Goal: Task Accomplishment & Management: Complete application form

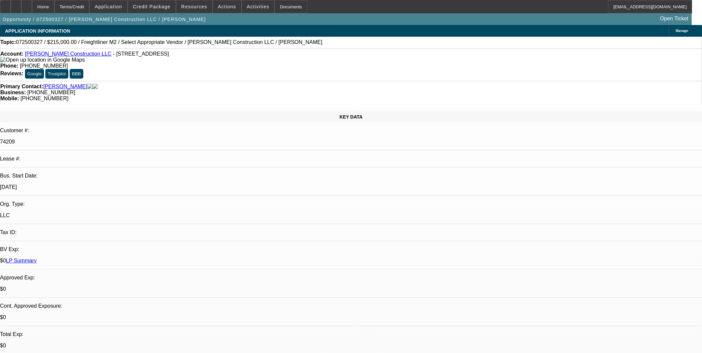
select select "0"
select select "2"
select select "0.1"
select select "4"
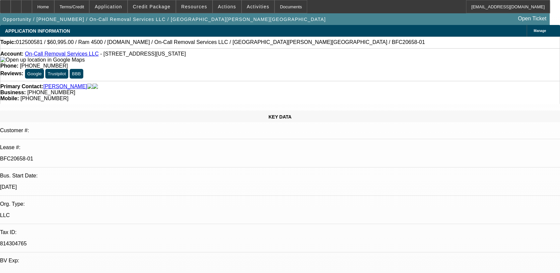
select select "0"
select select "2"
select select "0"
select select "2"
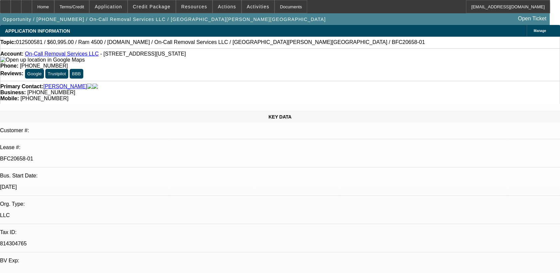
select select "0"
select select "2"
select select "0"
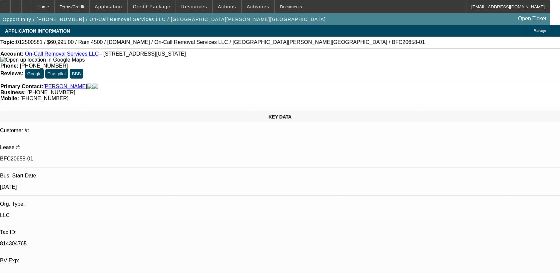
select select "2"
select select "0"
select select "1"
select select "2"
select select "6"
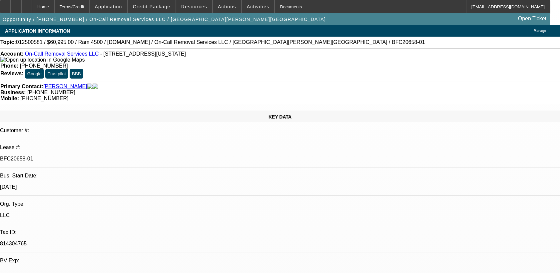
select select "1"
select select "2"
select select "6"
select select "1"
select select "2"
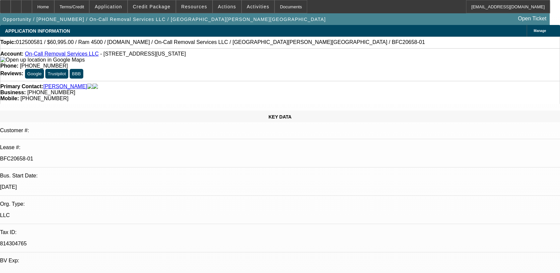
select select "6"
select select "1"
select select "2"
select select "6"
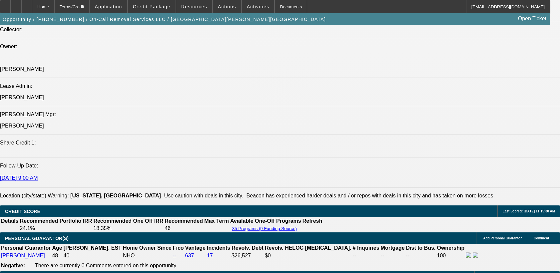
scroll to position [1007, 0]
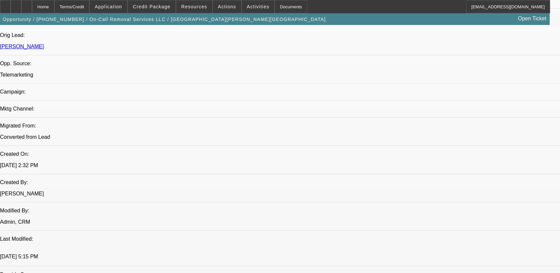
scroll to position [333, 0]
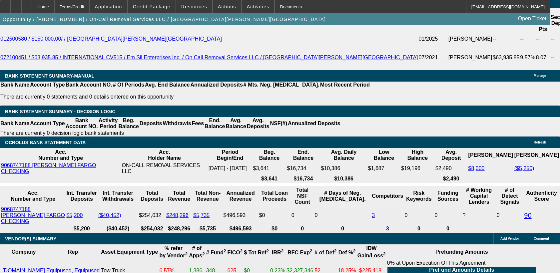
scroll to position [1074, 0]
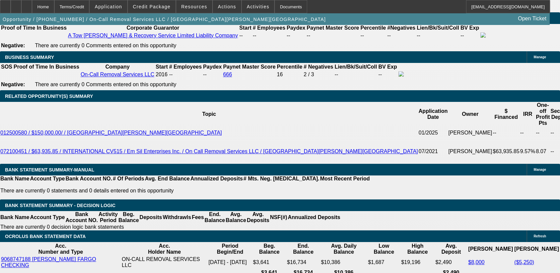
select select "0"
select select "2"
select select "0"
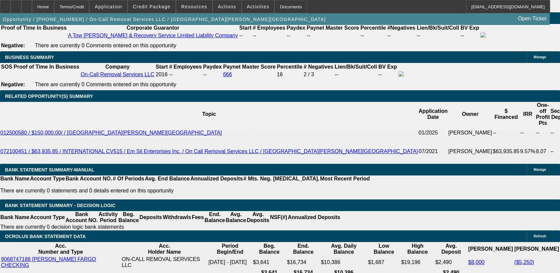
select select "6"
select select "0"
select select "2"
select select "0"
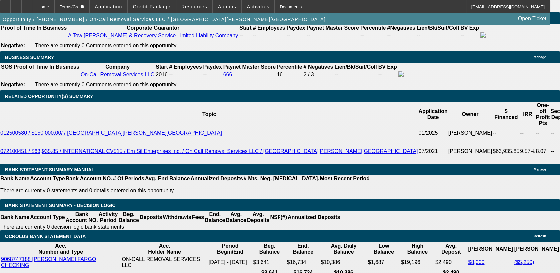
select select "6"
select select "0"
select select "2"
select select "0"
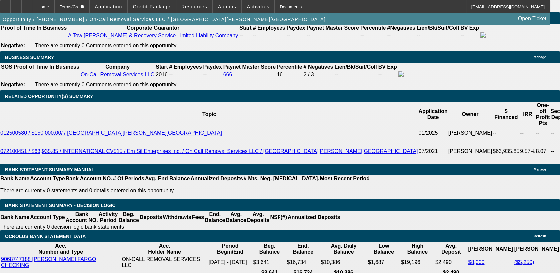
select select "6"
select select "0"
select select "6"
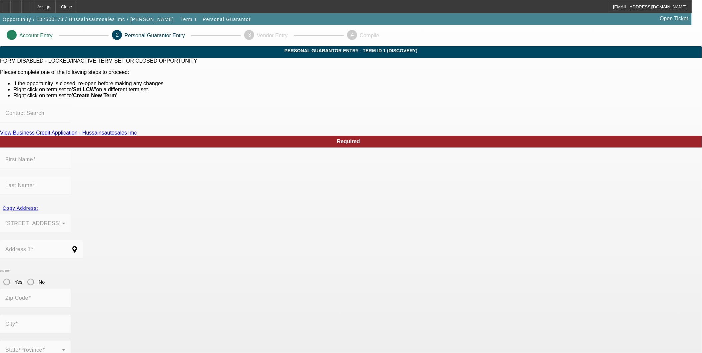
type input "[PERSON_NAME]"
type input "Hussain"
type input "7635 Parkview Rd"
radio input "true"
type input "19082"
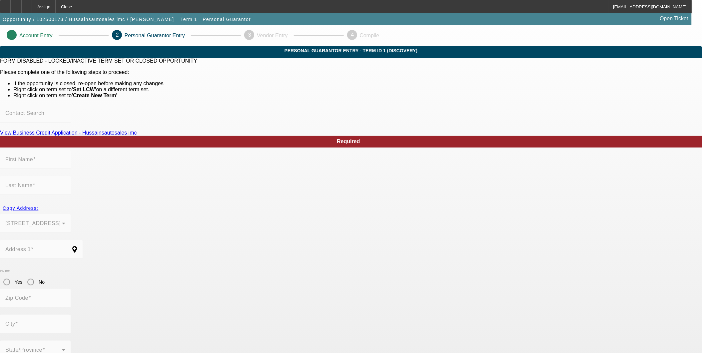
type input "Upper Darby"
type input "(267) 399-6278"
type input "100"
type input "175-82-3499"
type input "hussainautosale@gmail.com"
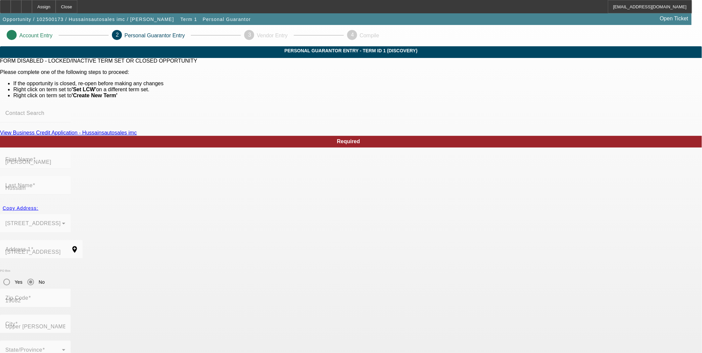
type input "(267) 399-6278"
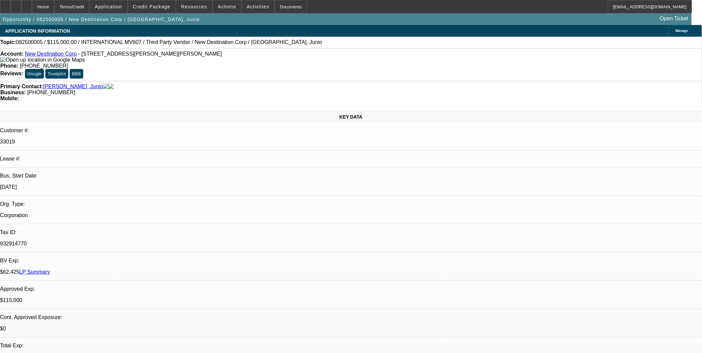
select select "0"
select select "2"
select select "0.1"
select select "0"
select select "2"
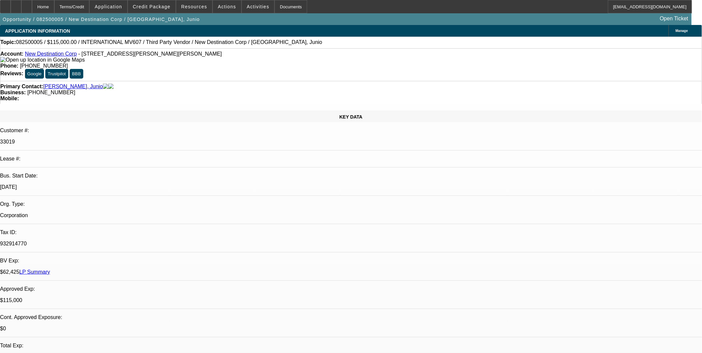
select select "0.1"
select select "0"
select select "2"
select select "0.1"
select select "0"
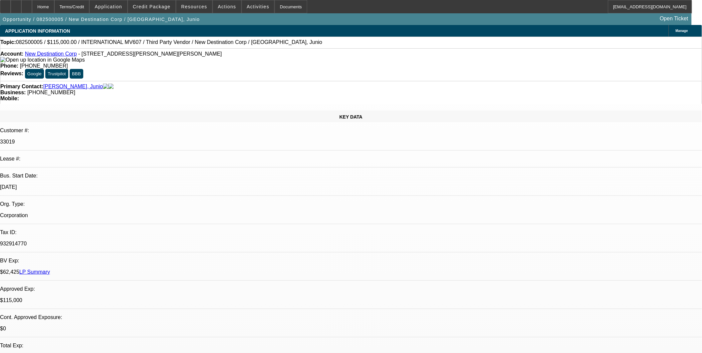
select select "2"
select select "0.1"
select select "1"
select select "2"
select select "4"
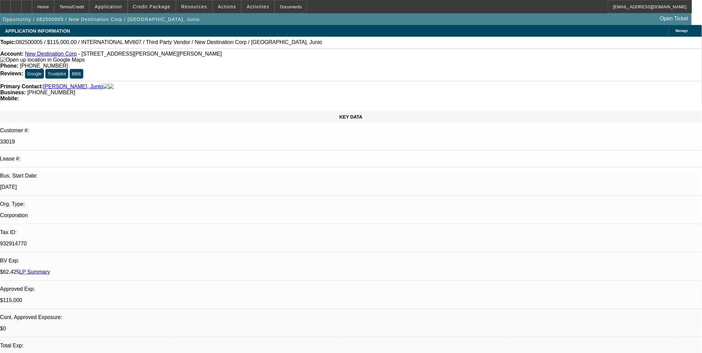
select select "1"
select select "2"
select select "4"
select select "1"
select select "2"
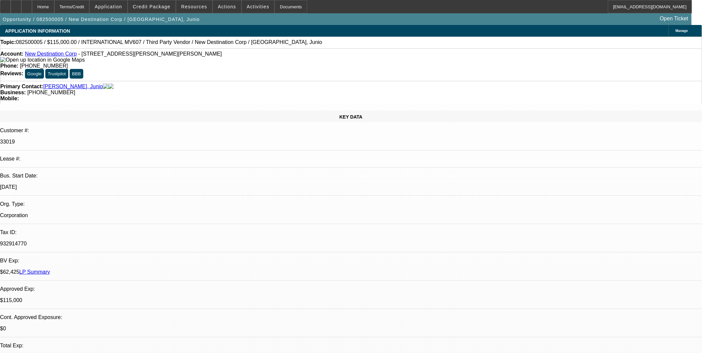
select select "4"
select select "1"
select select "2"
select select "4"
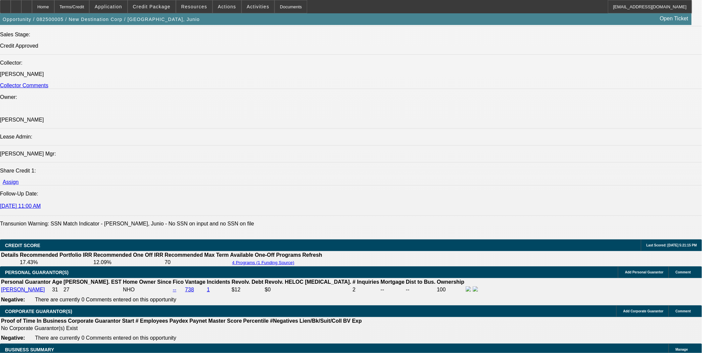
scroll to position [704, 0]
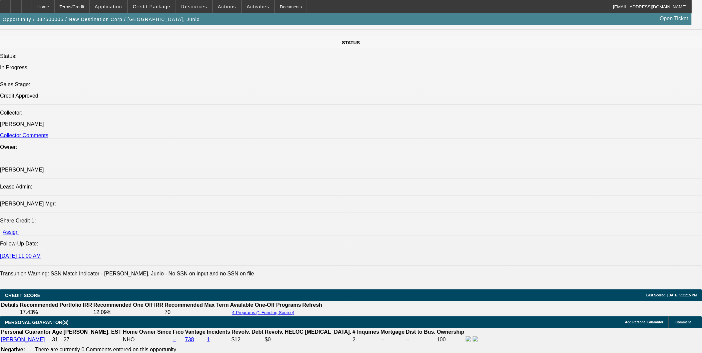
click at [32, 4] on div at bounding box center [26, 6] width 11 height 13
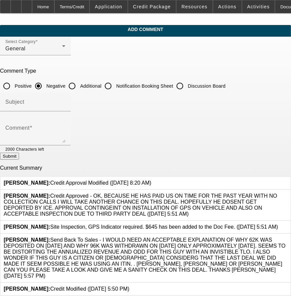
click at [79, 82] on input "Additional" at bounding box center [71, 85] width 13 height 13
radio input "true"
click at [65, 101] on input "Subject" at bounding box center [35, 105] width 60 height 8
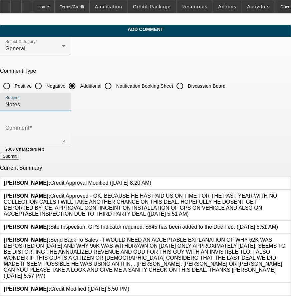
type input "Notes"
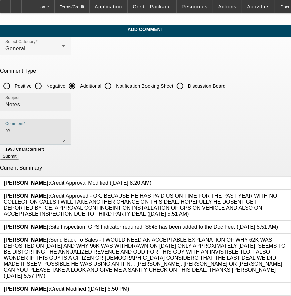
type textarea "r"
type textarea "I"
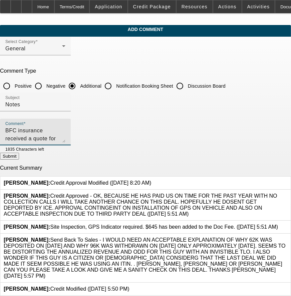
type textarea "BFC insurance received a quote for the repairs, $55k. I'll need to wait until t…"
click at [19, 159] on button "Submit" at bounding box center [9, 156] width 19 height 7
radio input "true"
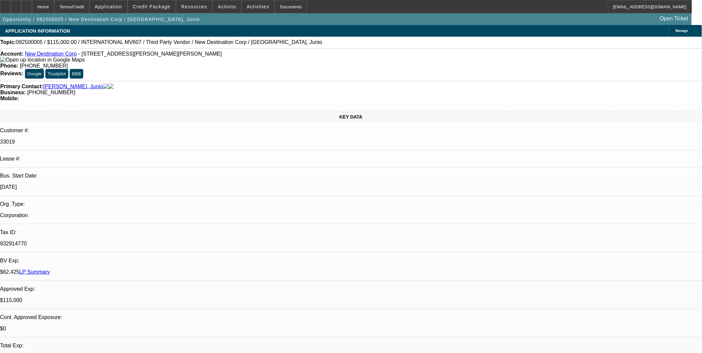
select select "0"
select select "2"
select select "0.1"
select select "0"
select select "2"
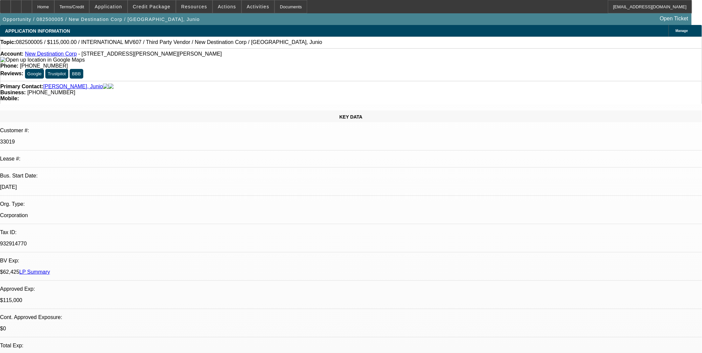
select select "0.1"
select select "0"
select select "2"
select select "0.1"
select select "0"
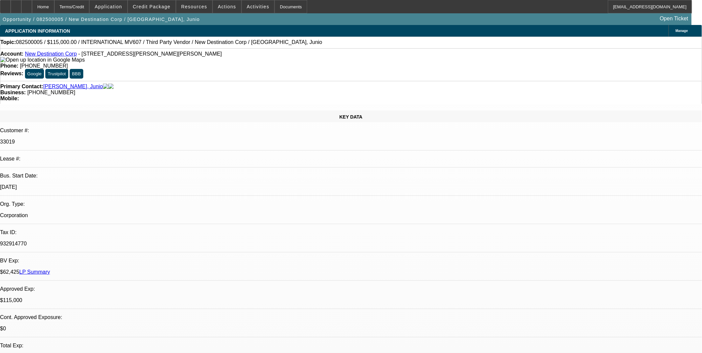
select select "2"
select select "0.1"
select select "1"
select select "2"
select select "4"
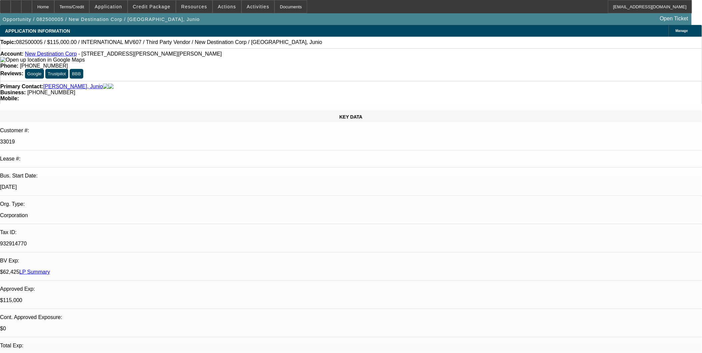
select select "1"
select select "2"
select select "4"
select select "1"
select select "2"
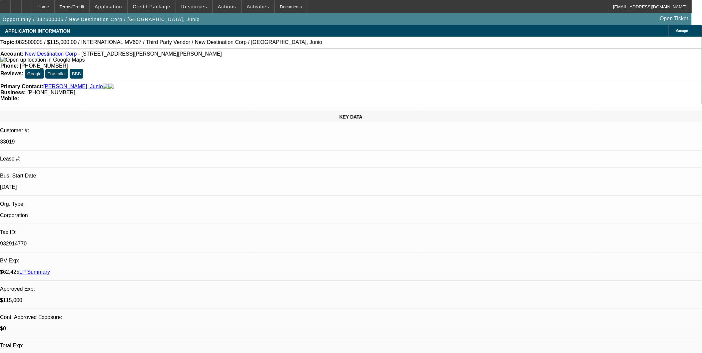
select select "4"
select select "1"
select select "2"
select select "4"
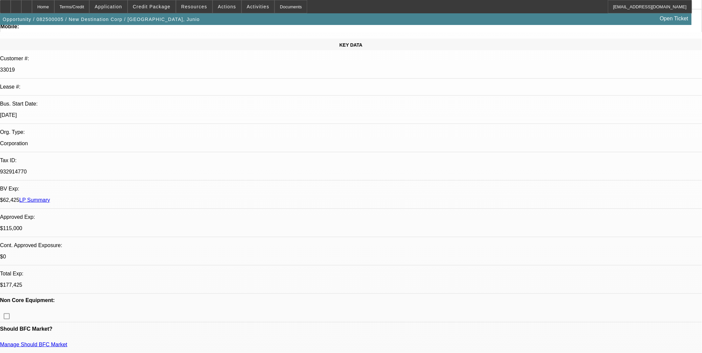
scroll to position [37, 0]
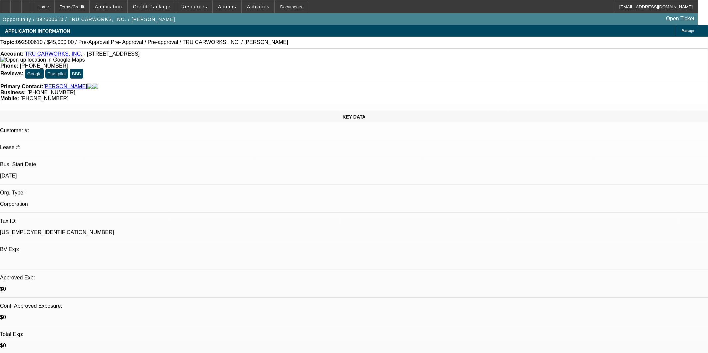
select select "0.1"
select select "0"
select select "6"
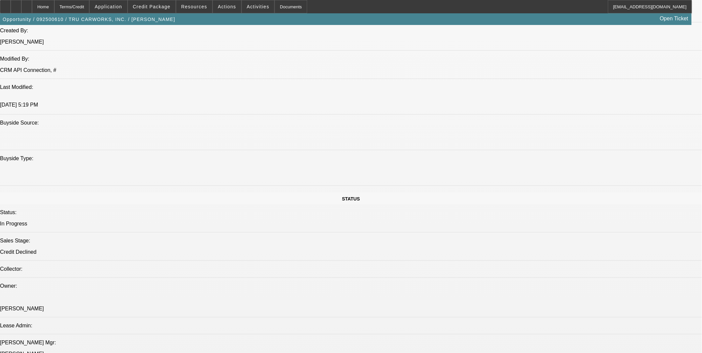
scroll to position [555, 0]
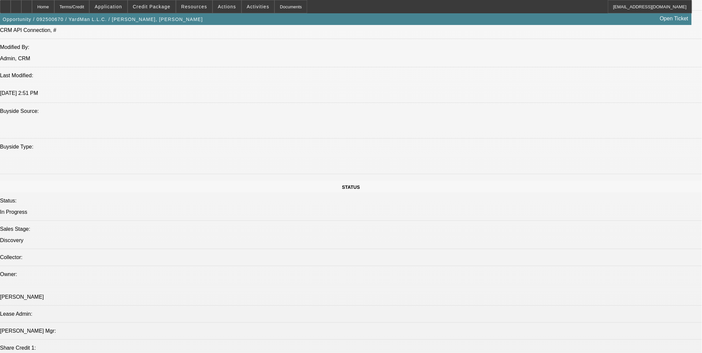
select select "0.1"
select select "2"
select select "0.1"
select select "4"
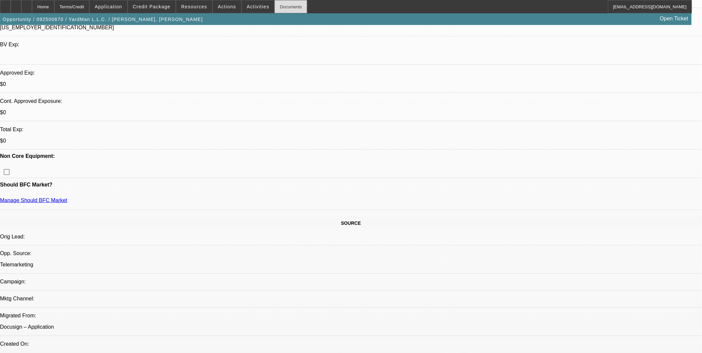
scroll to position [256, 0]
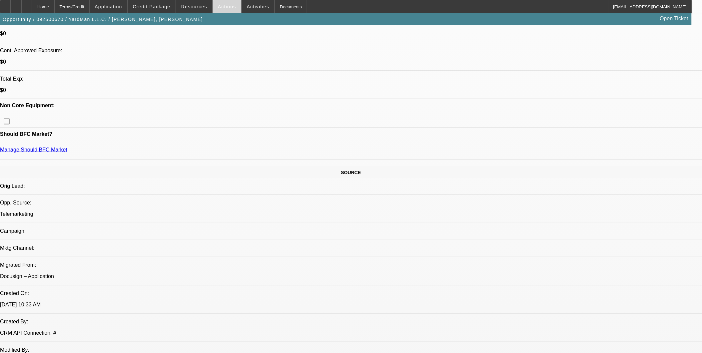
click at [225, 7] on span "Actions" at bounding box center [227, 6] width 18 height 5
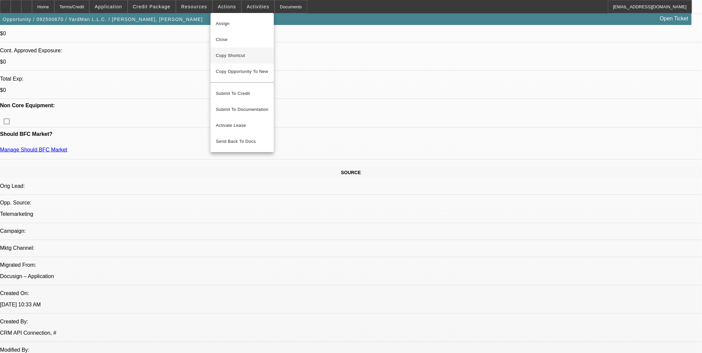
click at [240, 55] on span "Copy Shortcut" at bounding box center [242, 56] width 53 height 8
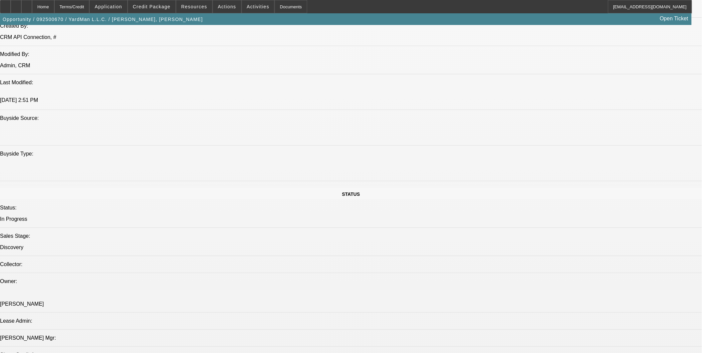
scroll to position [737, 0]
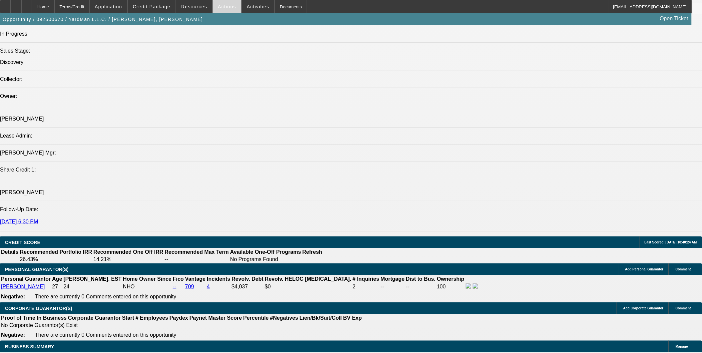
click at [225, 6] on span "Actions" at bounding box center [227, 6] width 18 height 5
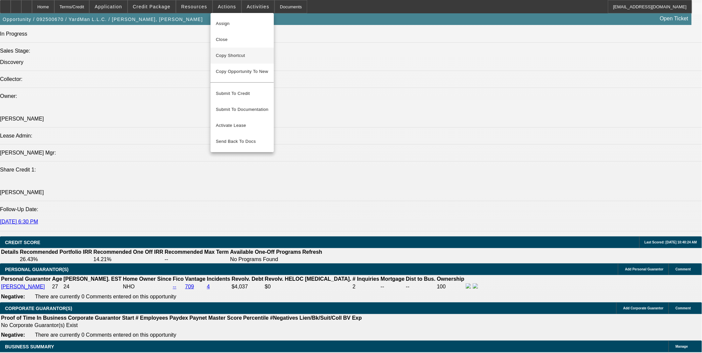
click at [231, 52] on span "Copy Shortcut" at bounding box center [242, 56] width 53 height 8
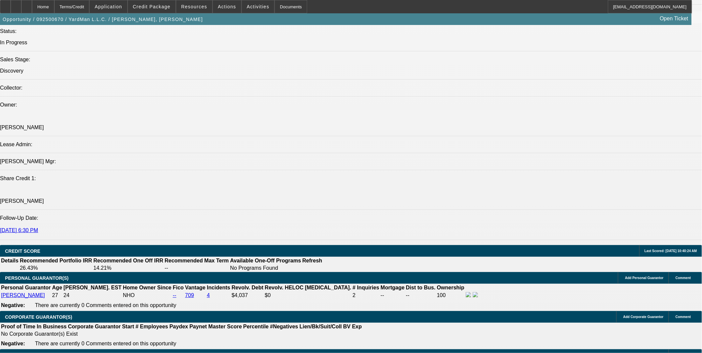
scroll to position [663, 0]
